Goal: Information Seeking & Learning: Find contact information

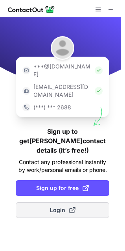
click at [55, 206] on span "Login" at bounding box center [63, 210] width 26 height 8
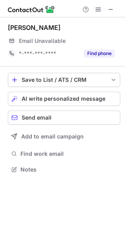
scroll to position [164, 125]
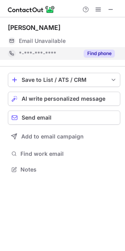
click at [104, 53] on button "Find phone" at bounding box center [99, 54] width 31 height 8
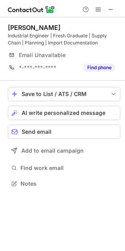
scroll to position [178, 125]
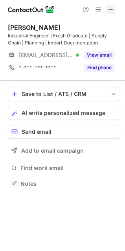
click at [113, 11] on span at bounding box center [111, 9] width 6 height 6
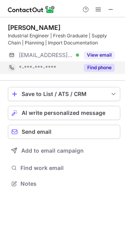
click at [89, 65] on button "Find phone" at bounding box center [99, 68] width 31 height 8
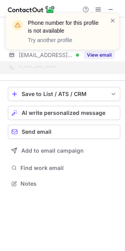
click at [97, 56] on div "Phone number for this profile is not available Try another profile" at bounding box center [63, 35] width 126 height 58
click at [94, 53] on div "Phone number for this profile is not available Try another profile" at bounding box center [63, 35] width 126 height 58
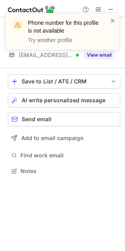
click at [95, 54] on div "Phone number for this profile is not available Try another profile" at bounding box center [63, 35] width 126 height 58
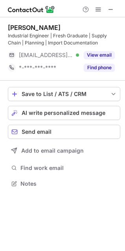
scroll to position [178, 125]
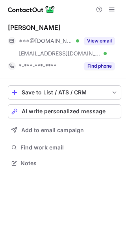
scroll to position [158, 126]
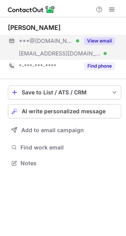
click at [102, 40] on button "View email" at bounding box center [99, 41] width 31 height 8
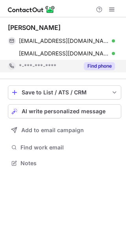
click at [98, 63] on button "Find phone" at bounding box center [99, 66] width 31 height 8
